Goal: Information Seeking & Learning: Learn about a topic

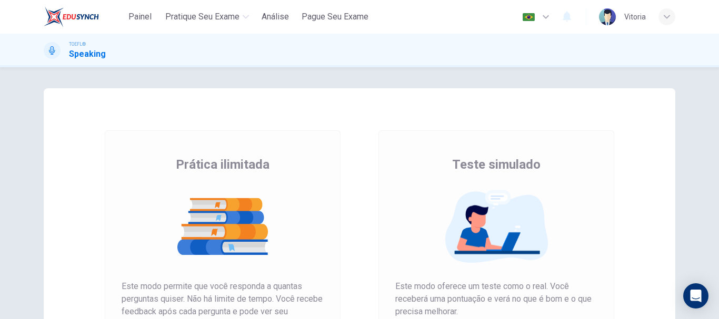
scroll to position [69, 0]
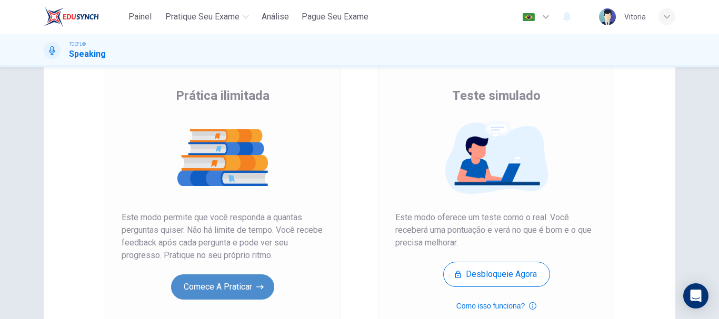
click at [244, 285] on button "Comece a praticar" at bounding box center [222, 287] width 103 height 25
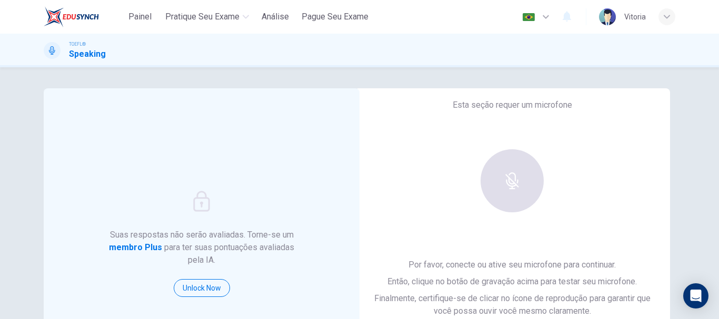
click at [419, 196] on div "Esta seção requer um microfone Por favor, conecte ou ative seu microfone para c…" at bounding box center [512, 243] width 316 height 311
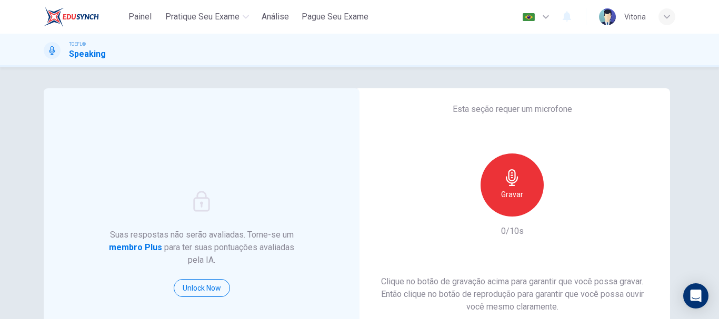
drag, startPoint x: 705, startPoint y: 137, endPoint x: 718, endPoint y: 164, distance: 30.4
click at [718, 164] on div "Suas respostas não serão avaliadas. Torne-se um membro Plus para ter suas pontu…" at bounding box center [359, 193] width 719 height 252
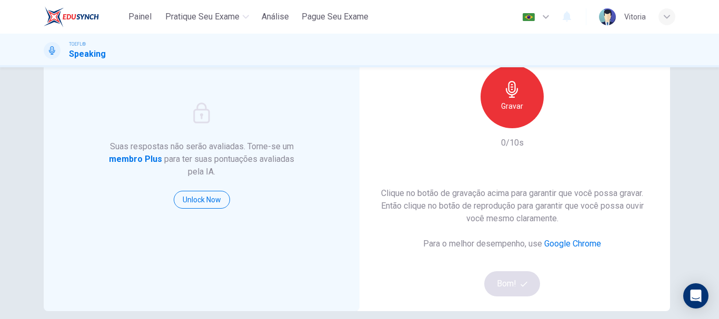
scroll to position [54, 0]
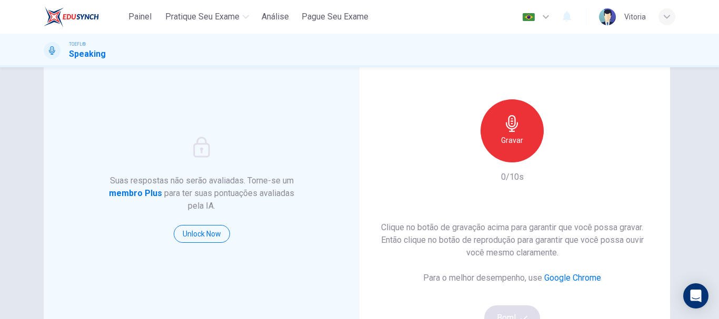
click at [518, 132] on div "Gravar" at bounding box center [511, 130] width 63 height 63
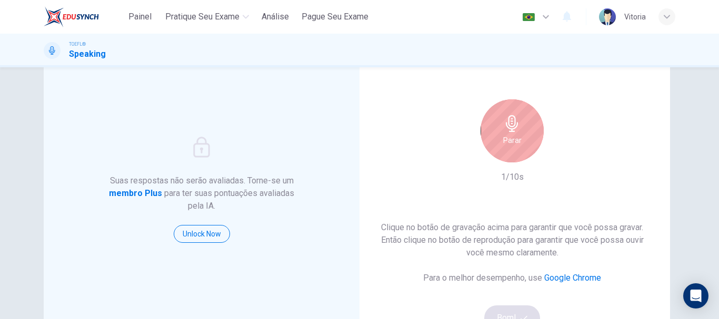
click at [509, 134] on h6 "Parar" at bounding box center [512, 140] width 18 height 13
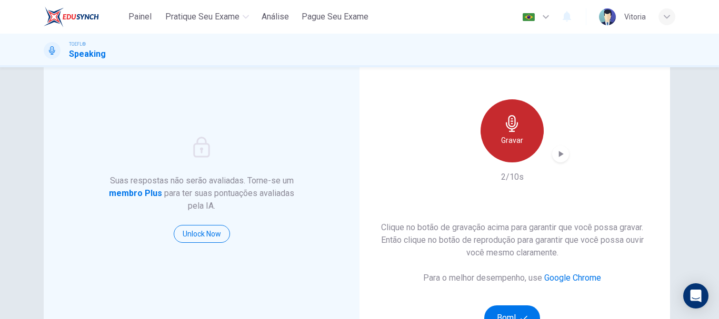
click at [509, 134] on h6 "Gravar" at bounding box center [512, 140] width 22 height 13
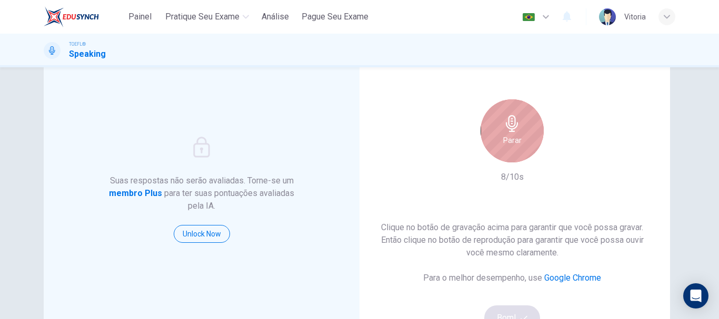
click at [509, 134] on h6 "Parar" at bounding box center [512, 140] width 18 height 13
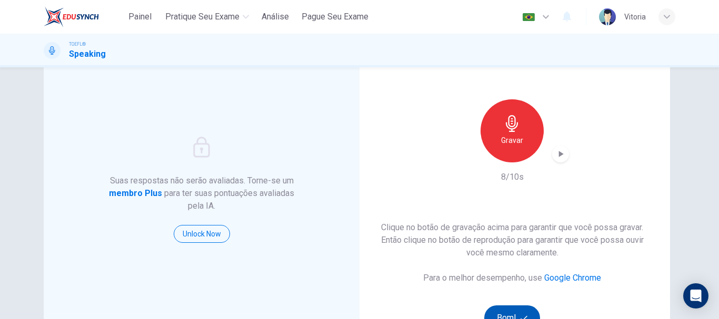
click at [515, 314] on button "Bom!" at bounding box center [512, 318] width 56 height 25
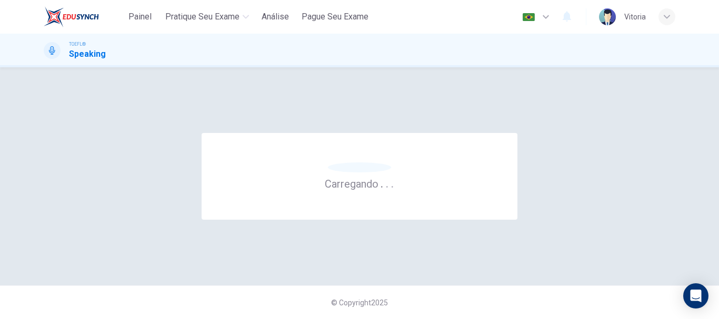
scroll to position [0, 0]
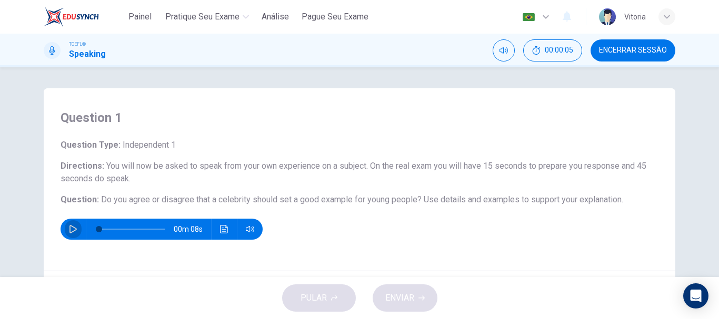
click at [69, 228] on icon "button" at bounding box center [73, 229] width 8 height 8
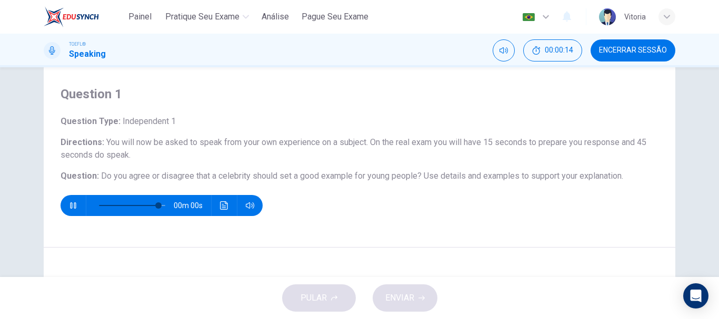
type input "0"
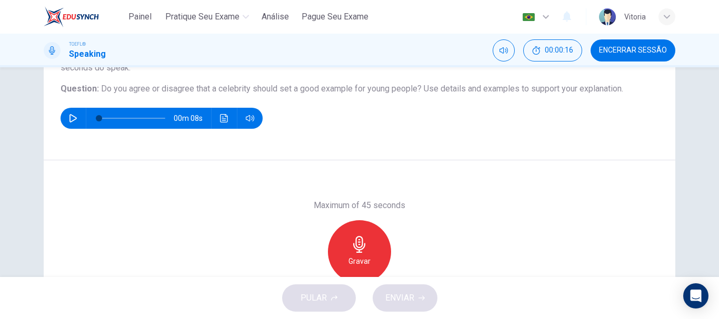
scroll to position [109, 0]
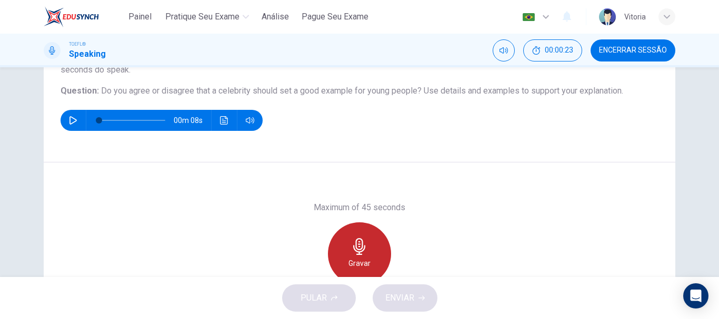
click at [359, 267] on h6 "Gravar" at bounding box center [359, 263] width 22 height 13
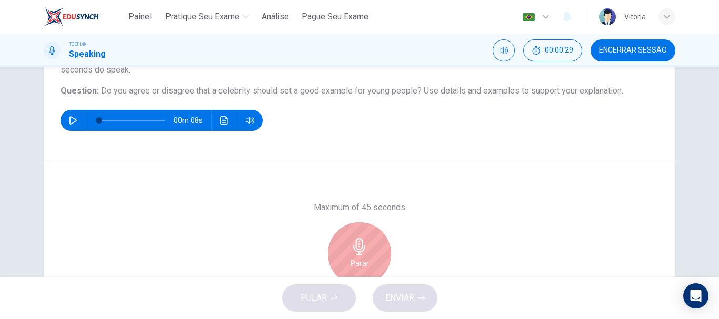
click at [359, 267] on h6 "Parar" at bounding box center [359, 263] width 18 height 13
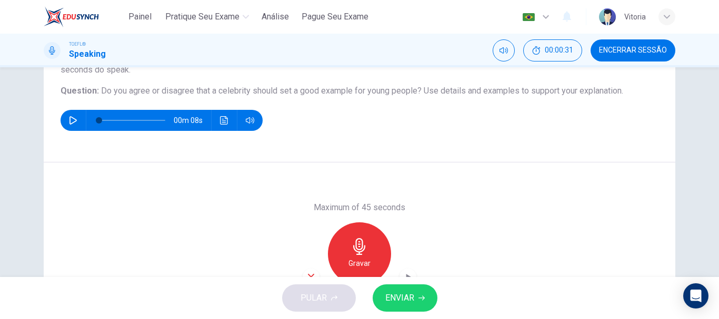
click at [308, 273] on icon "button" at bounding box center [310, 277] width 9 height 9
click at [371, 256] on div "Gravar" at bounding box center [359, 254] width 63 height 63
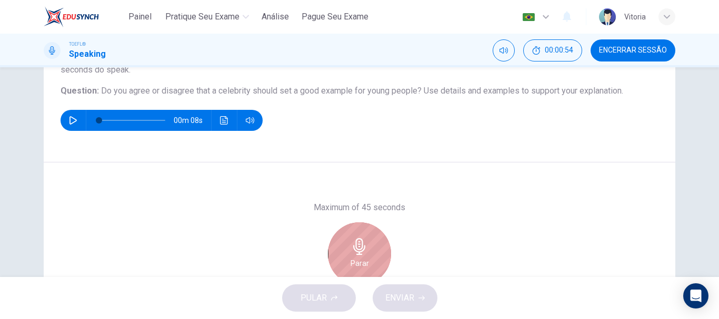
click at [371, 256] on div "Parar" at bounding box center [359, 254] width 63 height 63
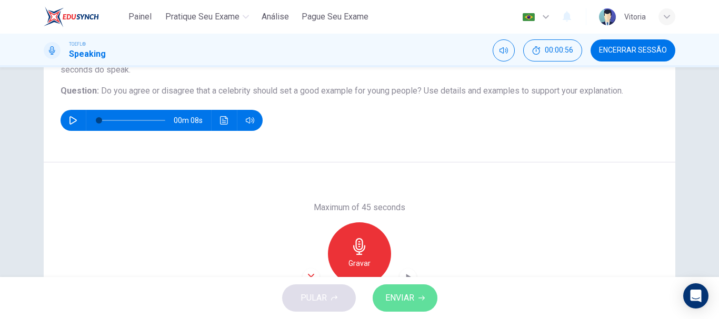
click at [405, 294] on span "ENVIAR" at bounding box center [399, 298] width 29 height 15
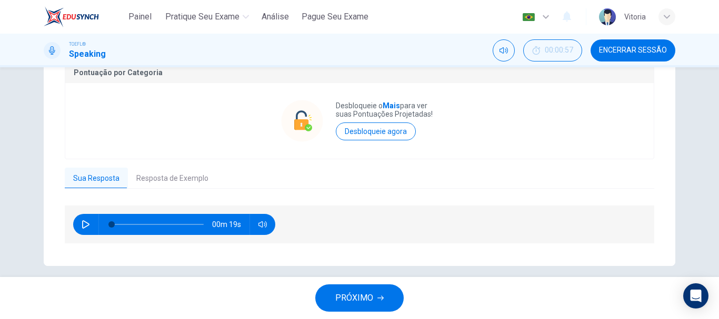
scroll to position [224, 0]
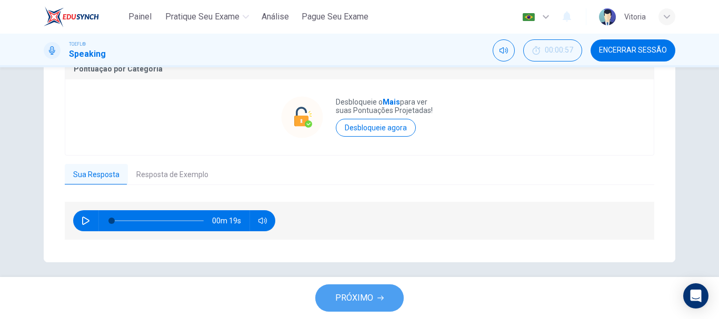
click at [366, 296] on span "PRÓXIMO" at bounding box center [354, 298] width 38 height 15
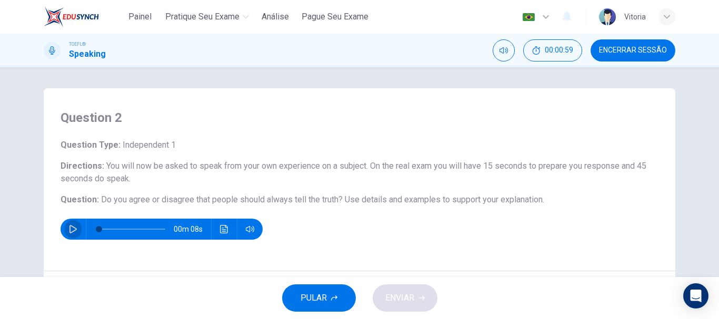
click at [75, 226] on button "button" at bounding box center [73, 229] width 17 height 21
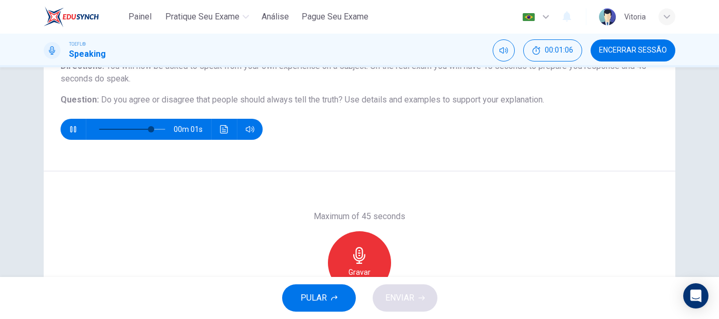
scroll to position [110, 0]
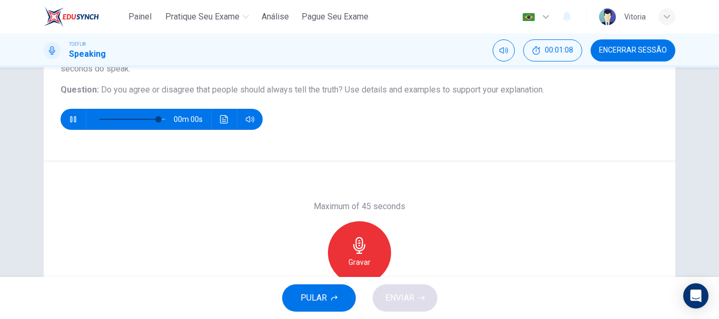
type input "0"
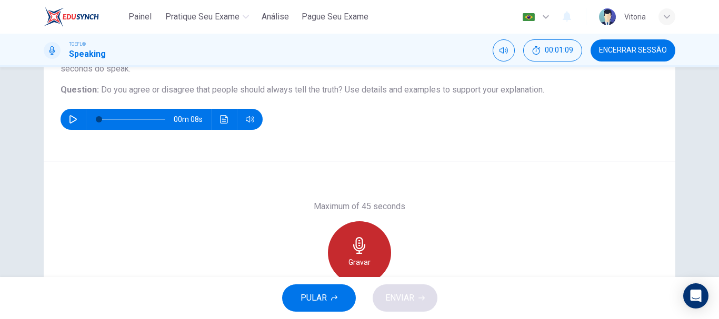
click at [344, 259] on div "Gravar" at bounding box center [359, 253] width 63 height 63
